Goal: Task Accomplishment & Management: Manage account settings

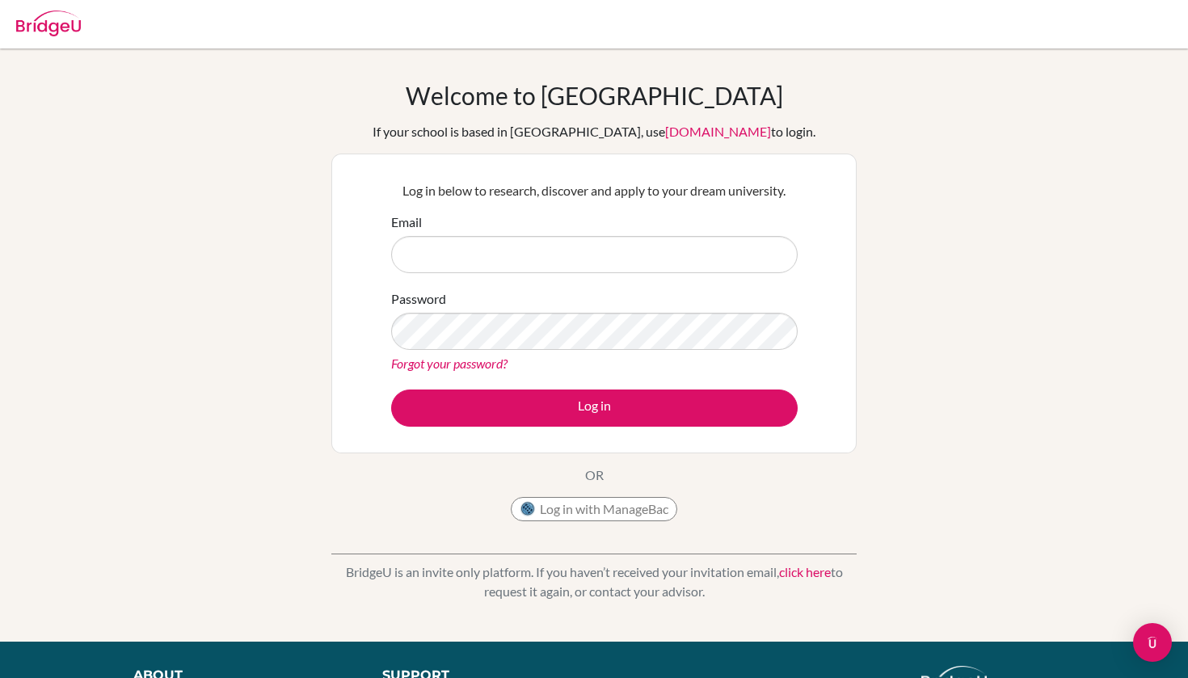
click at [482, 242] on input "Email" at bounding box center [594, 254] width 407 height 37
type input "[PERSON_NAME][EMAIL_ADDRESS][PERSON_NAME][DOMAIN_NAME]"
click at [481, 365] on link "Forgot your password?" at bounding box center [449, 363] width 116 height 15
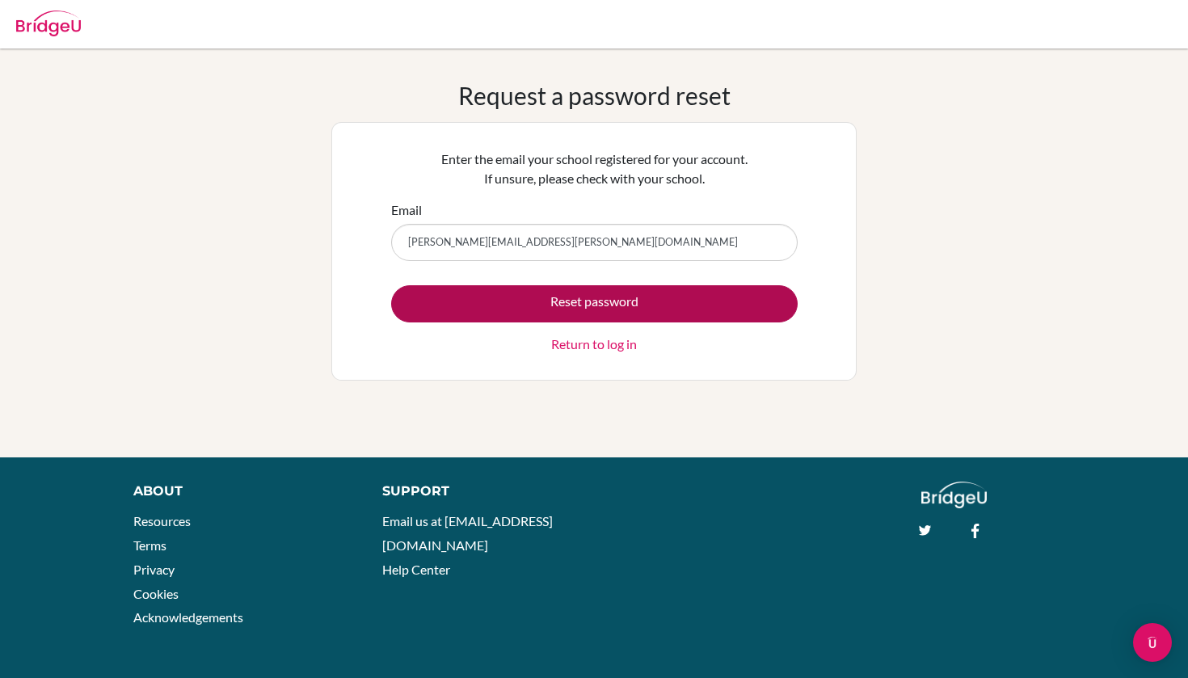
type input "[PERSON_NAME][EMAIL_ADDRESS][PERSON_NAME][DOMAIN_NAME]"
click at [545, 309] on button "Reset password" at bounding box center [594, 303] width 407 height 37
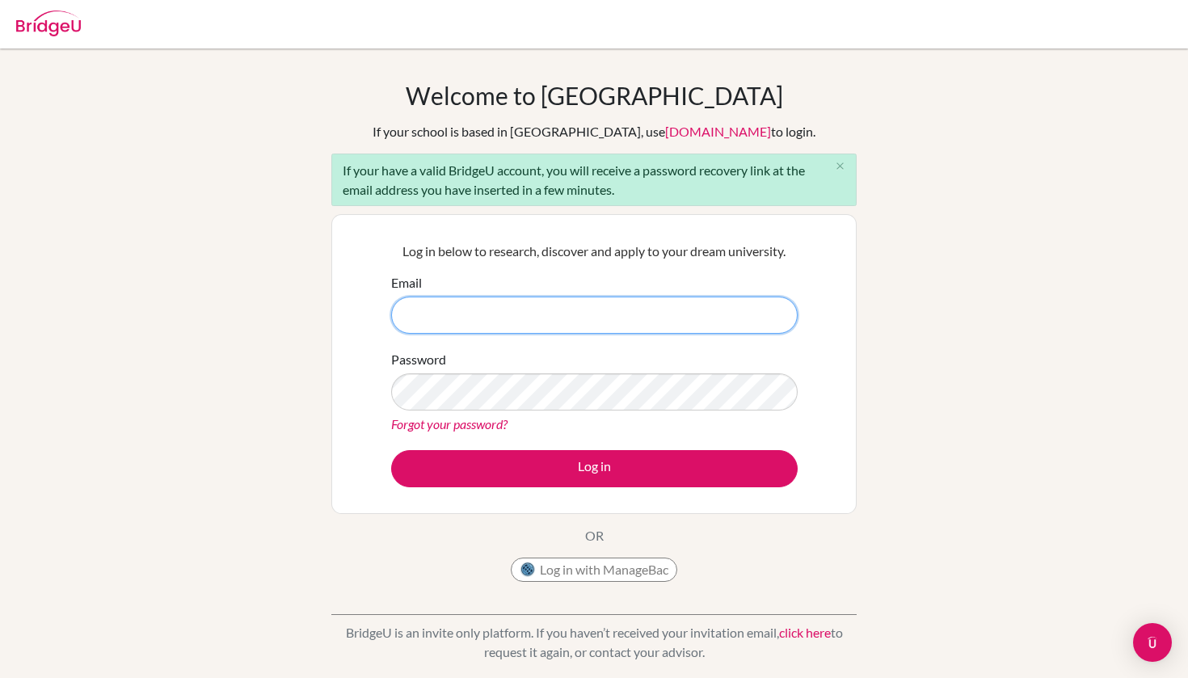
type input "[PERSON_NAME][EMAIL_ADDRESS][PERSON_NAME][DOMAIN_NAME]"
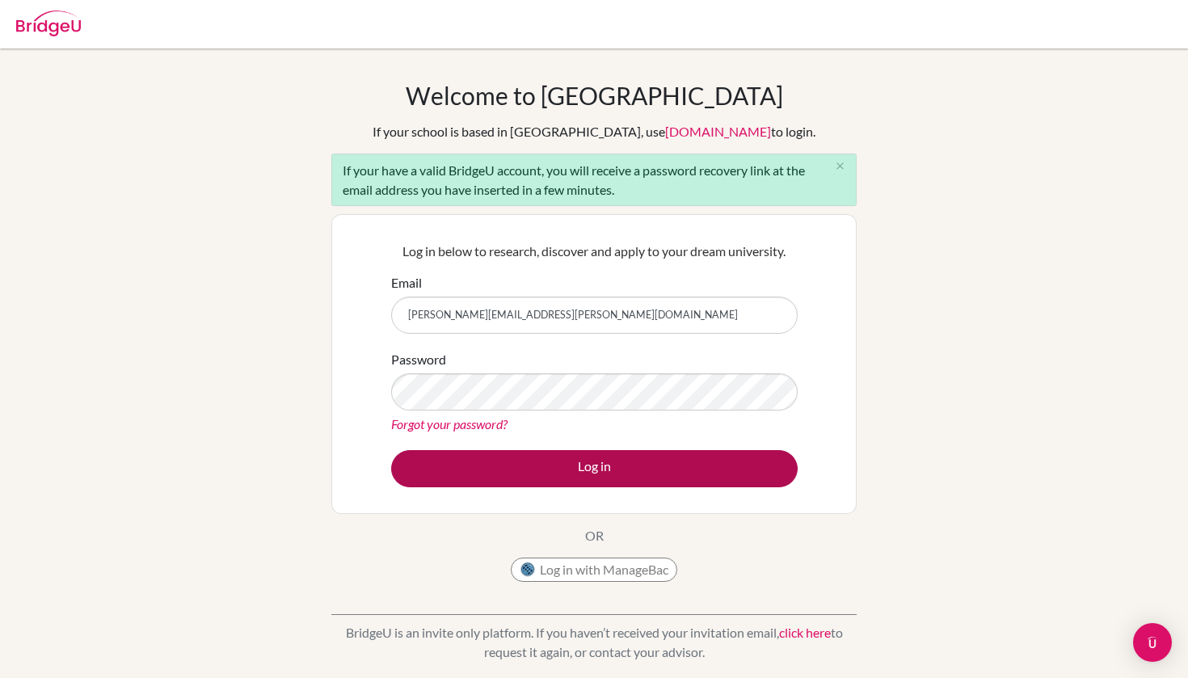
click at [563, 461] on button "Log in" at bounding box center [594, 468] width 407 height 37
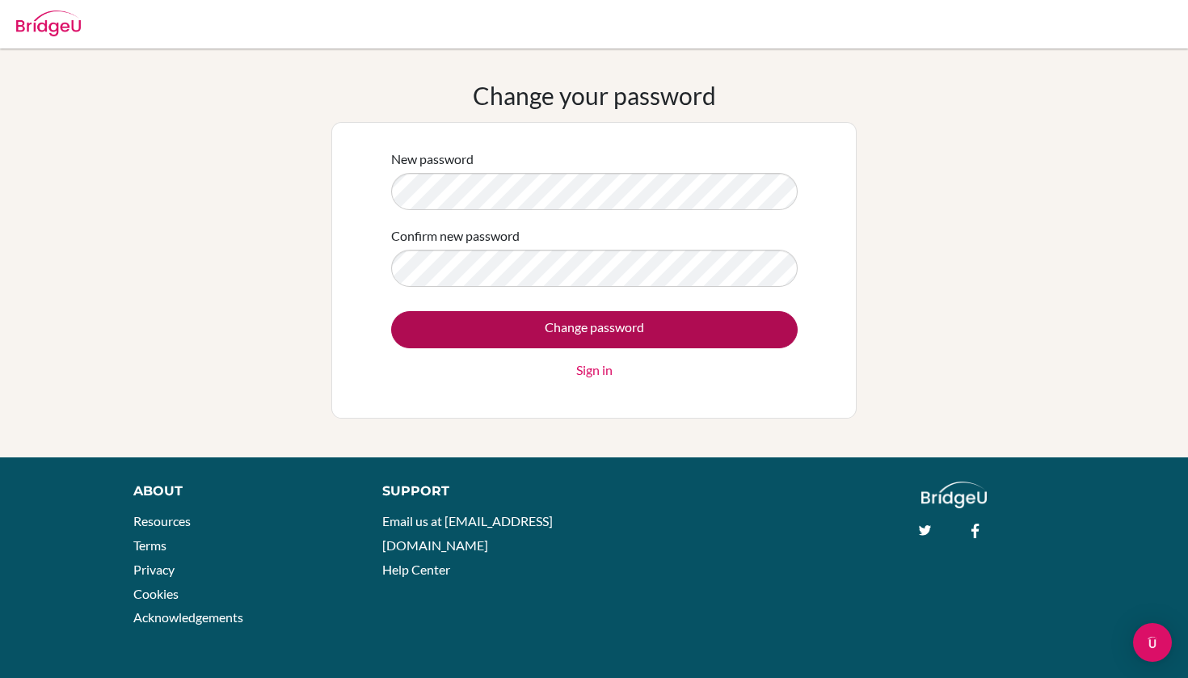
click at [528, 343] on input "Change password" at bounding box center [594, 329] width 407 height 37
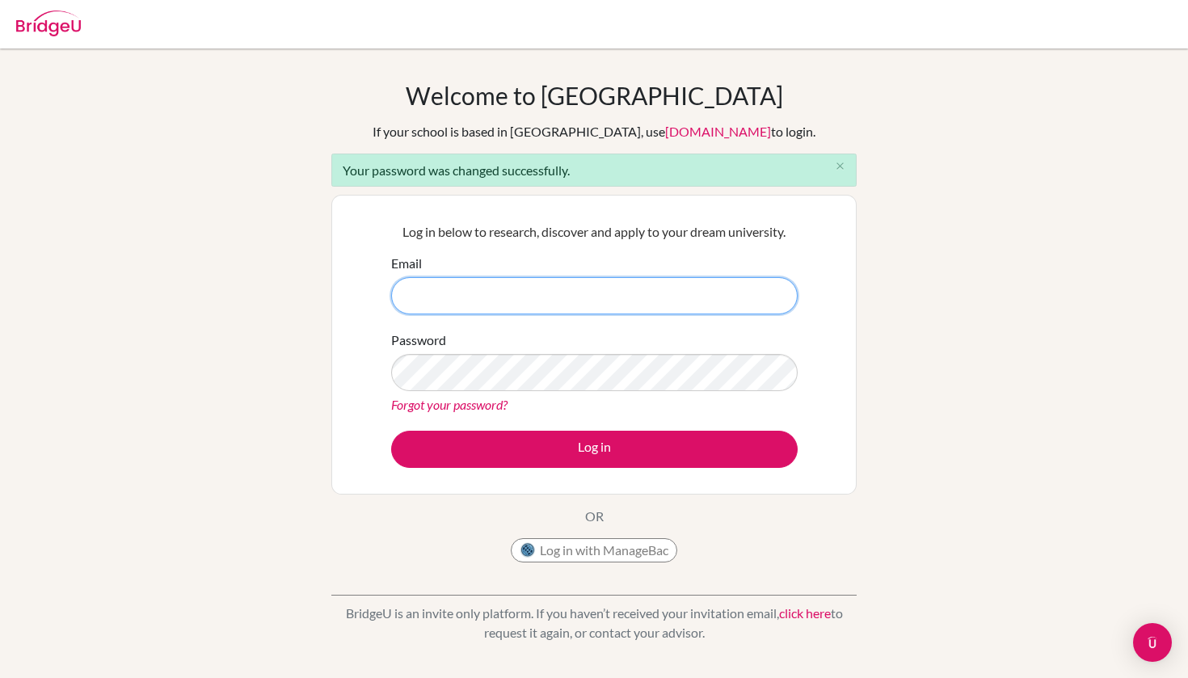
type input "[PERSON_NAME][EMAIL_ADDRESS][PERSON_NAME][DOMAIN_NAME]"
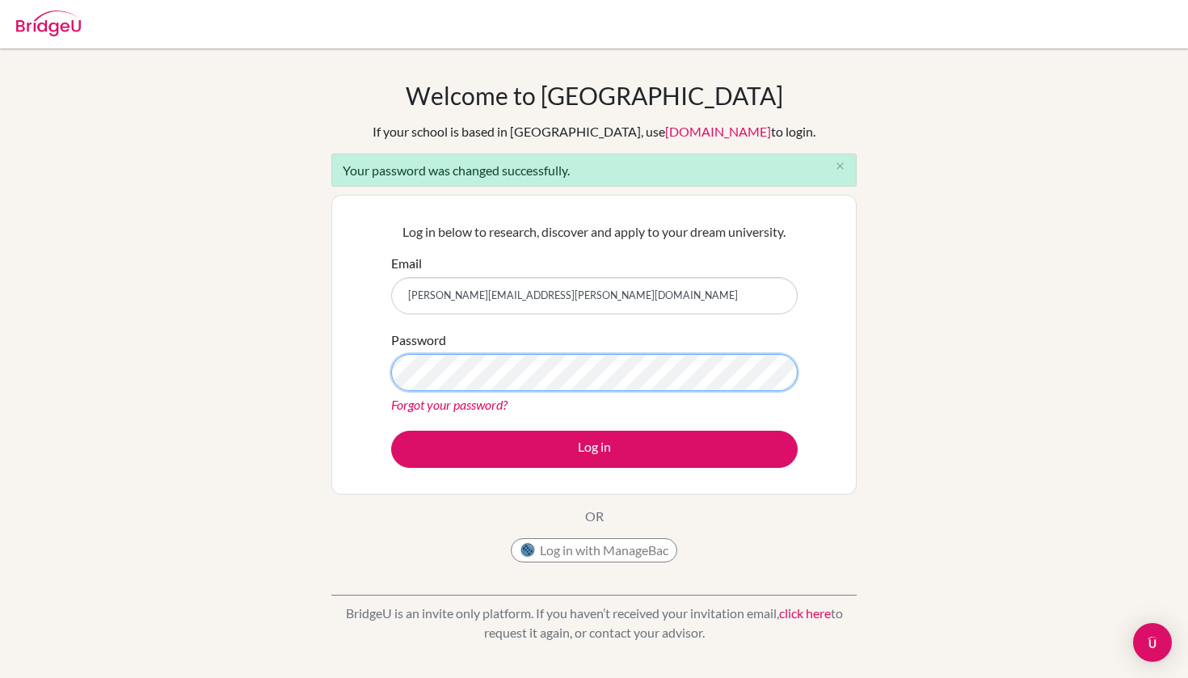
click at [594, 449] on button "Log in" at bounding box center [594, 449] width 407 height 37
